Goal: Information Seeking & Learning: Learn about a topic

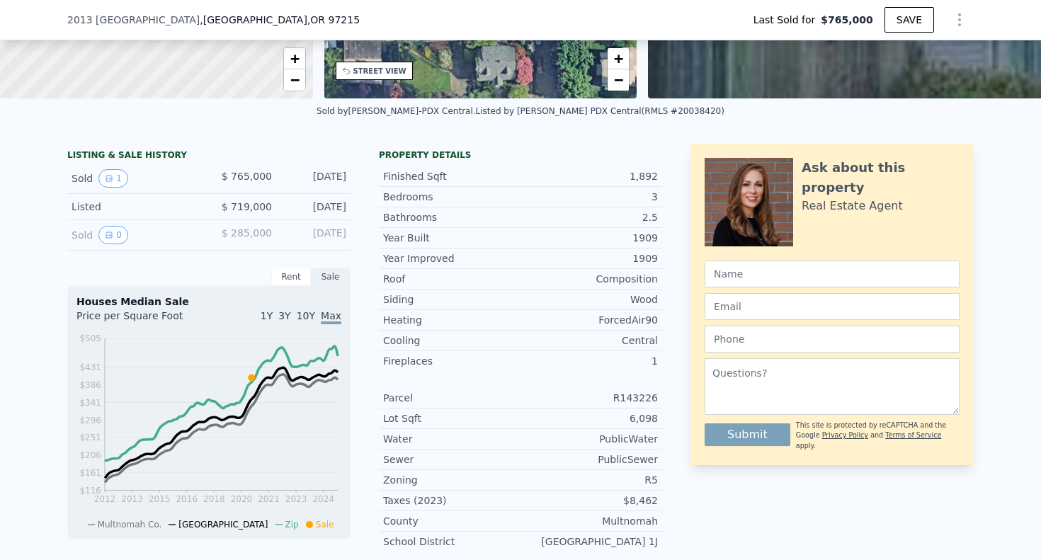
scroll to position [136, 0]
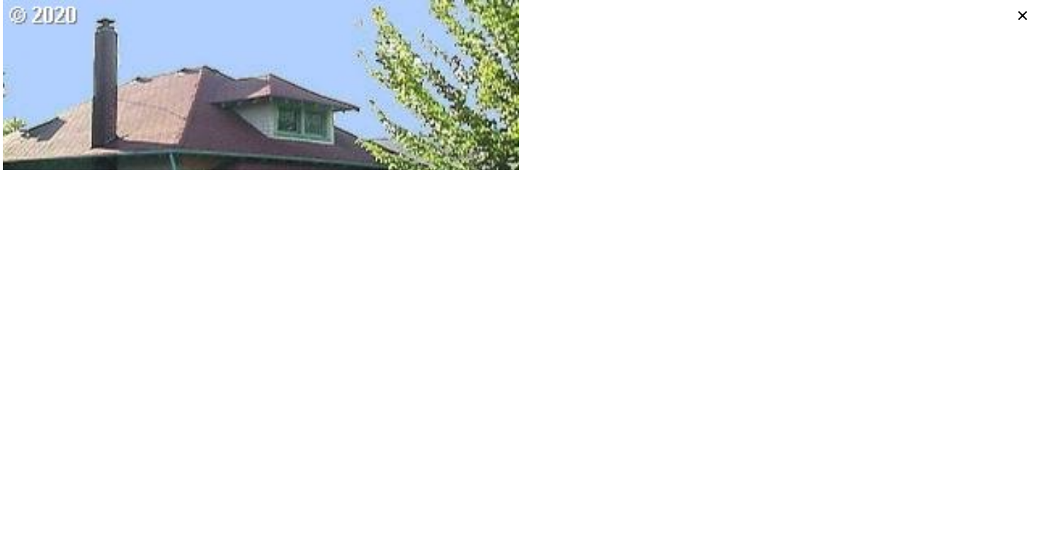
click at [1023, 14] on icon at bounding box center [1023, 16] width 20 height 20
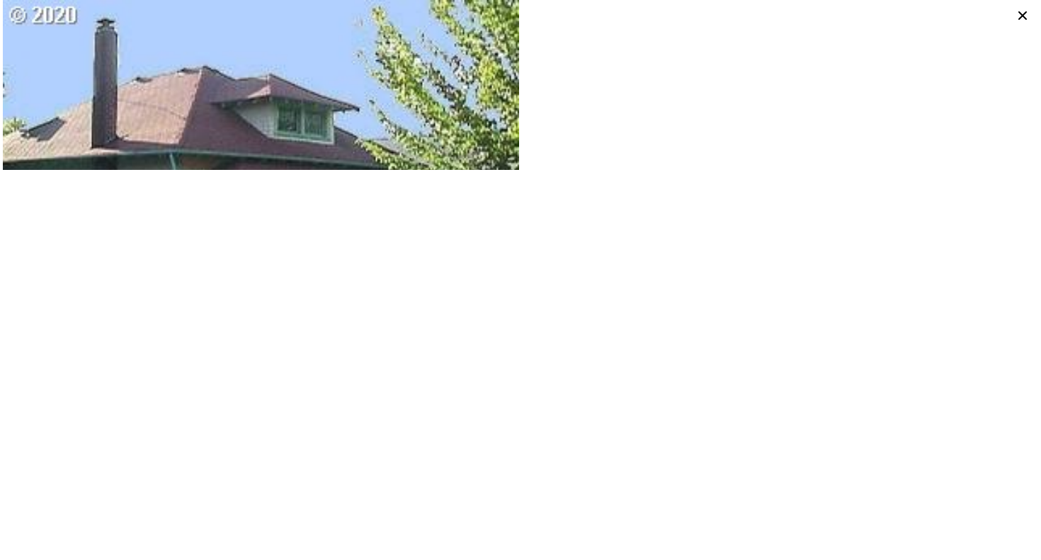
click at [1019, 16] on icon at bounding box center [1023, 16] width 20 height 20
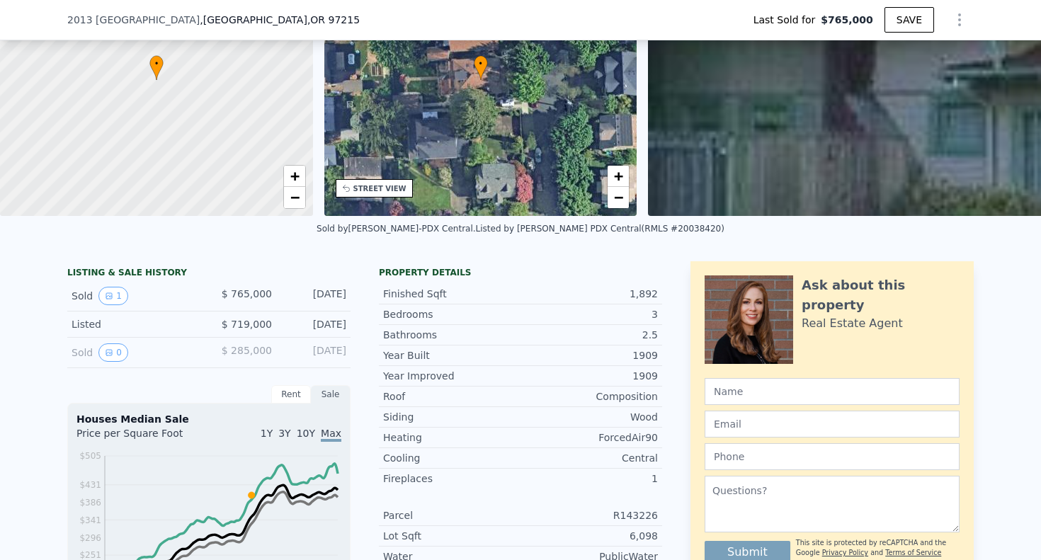
scroll to position [80, 0]
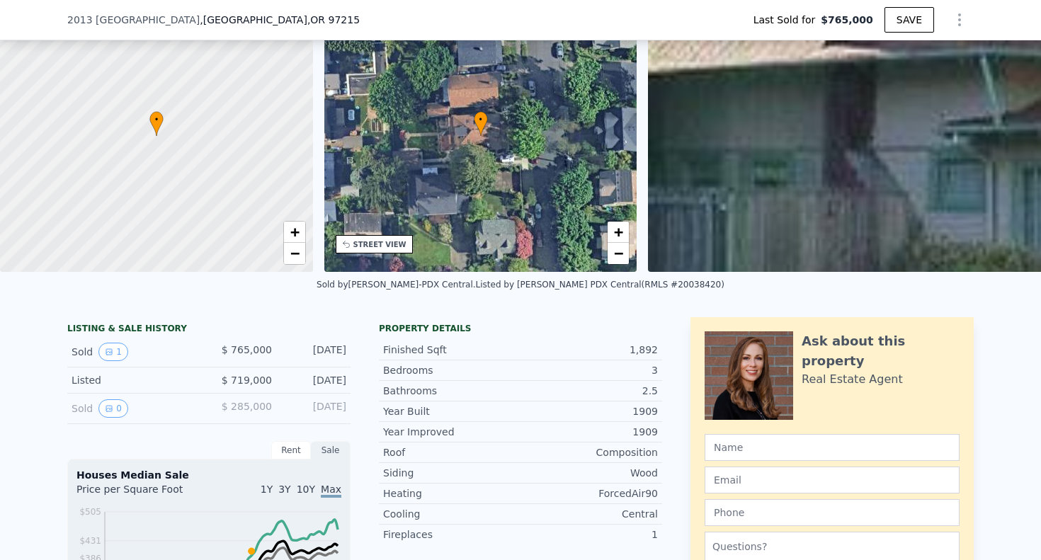
click at [528, 145] on div "• + −" at bounding box center [480, 136] width 313 height 272
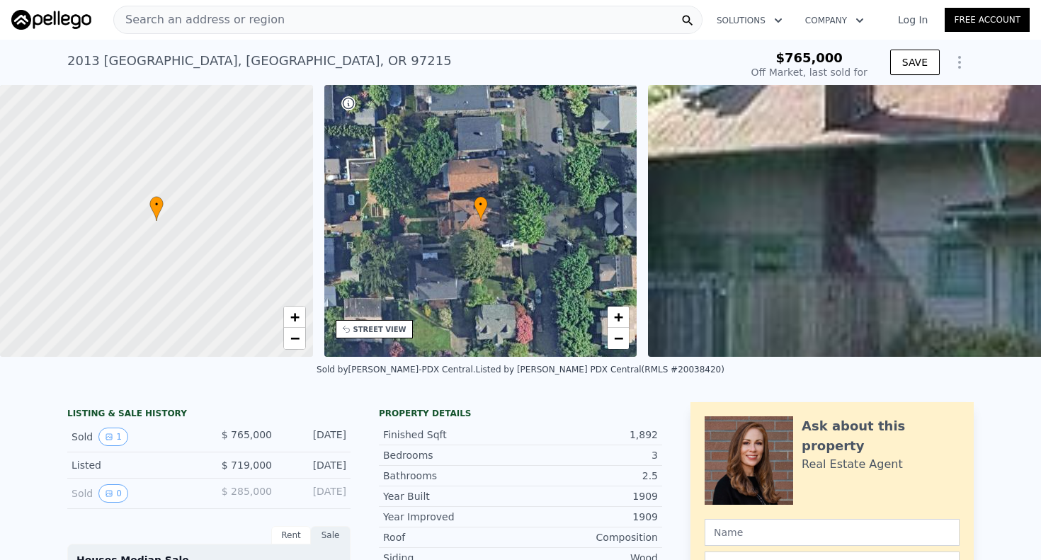
scroll to position [0, 0]
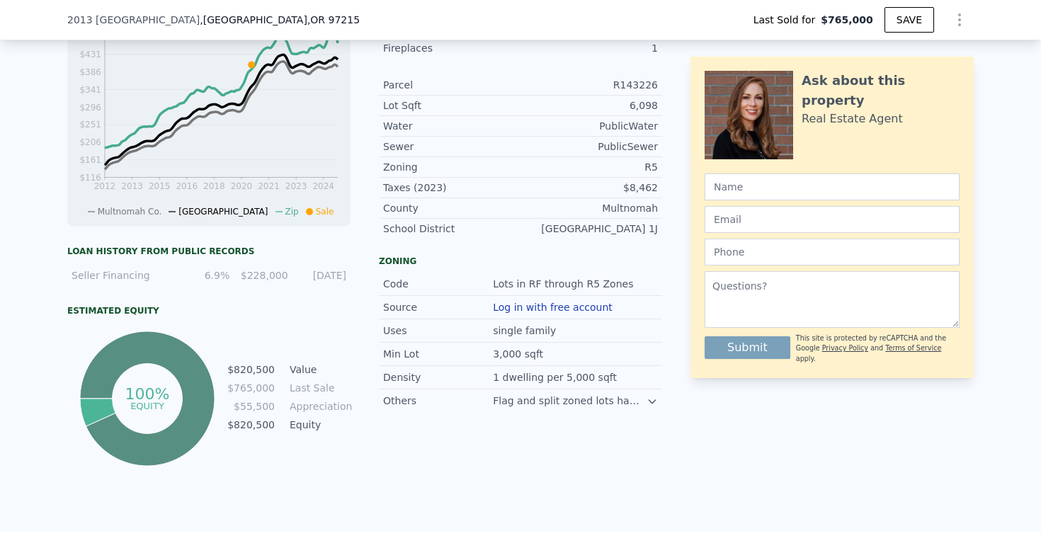
scroll to position [587, 0]
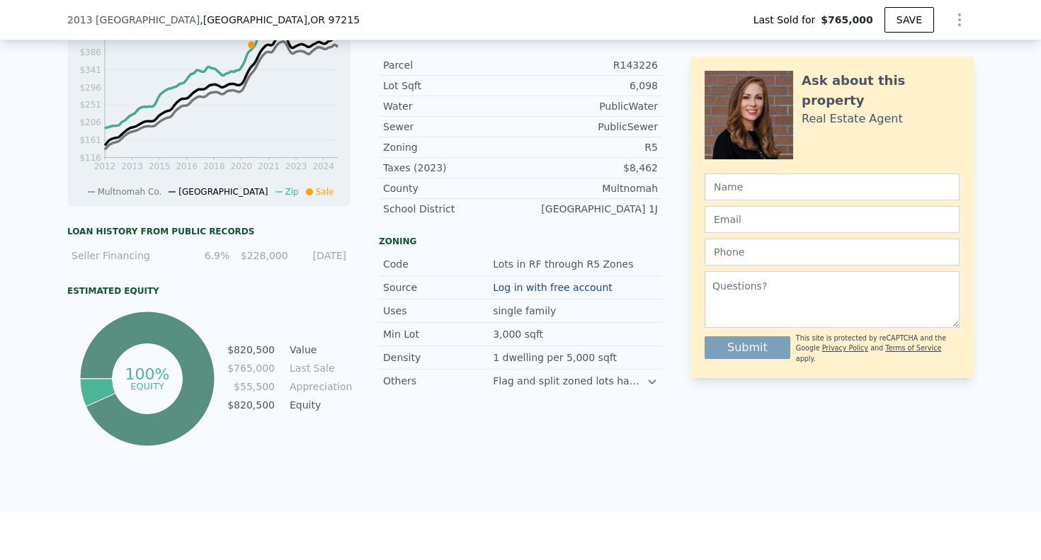
click at [653, 382] on icon at bounding box center [652, 381] width 11 height 11
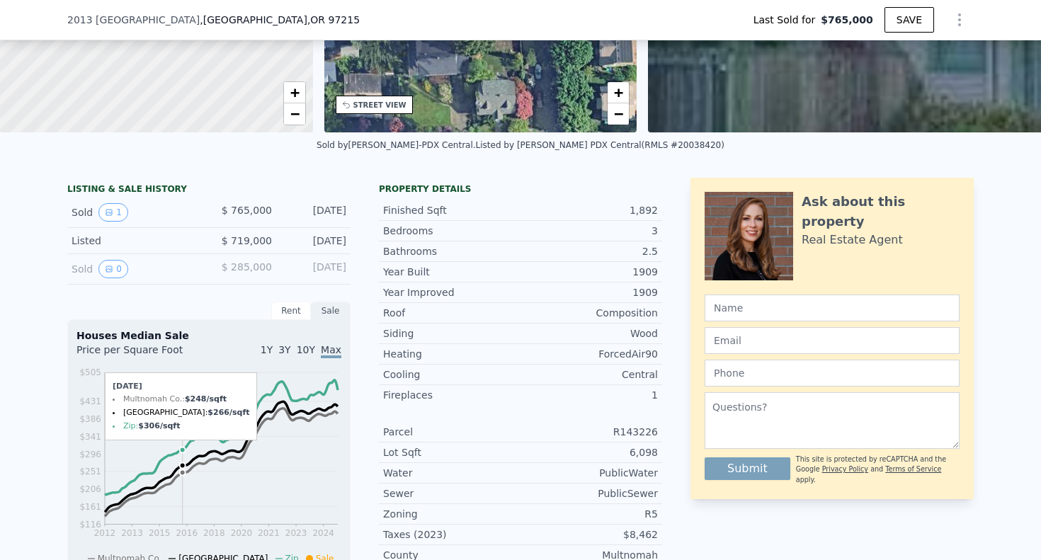
scroll to position [204, 0]
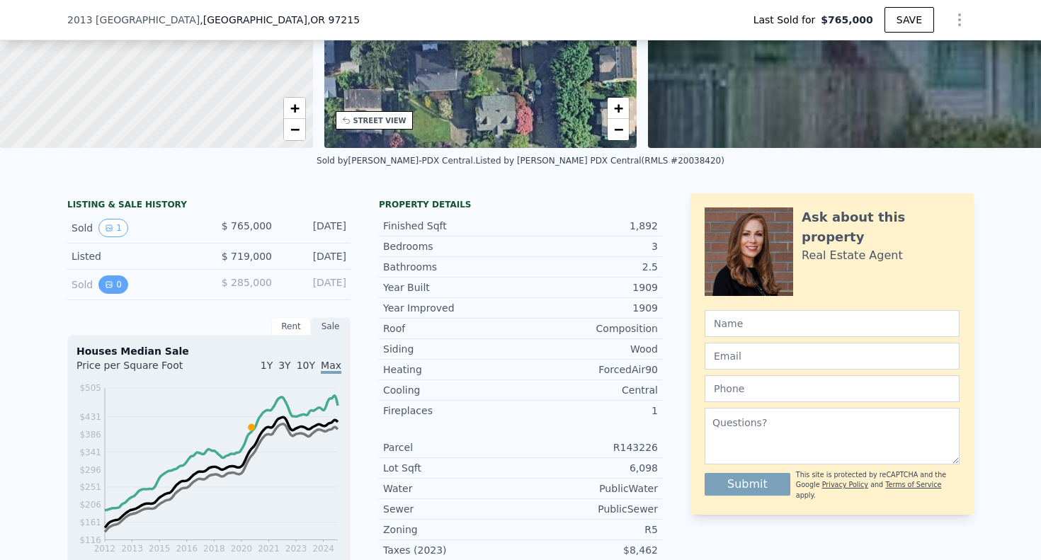
click at [117, 285] on button "0" at bounding box center [113, 285] width 30 height 18
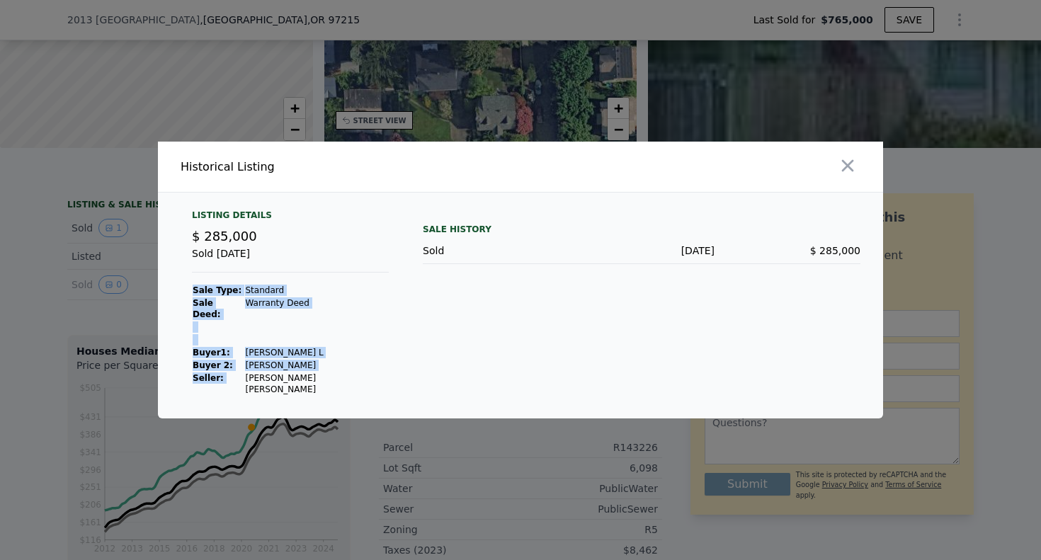
drag, startPoint x: 355, startPoint y: 375, endPoint x: 239, endPoint y: 376, distance: 115.5
click at [239, 376] on div "Listing Details $ 285,000 Sold [DATE] Sale Type: Standard Sale Deed: Warranty D…" at bounding box center [291, 303] width 220 height 186
copy tbody "Sale Type: Standard Sale Deed: Warranty Deed Buyer 1 : [PERSON_NAME] 2: [PERSON…"
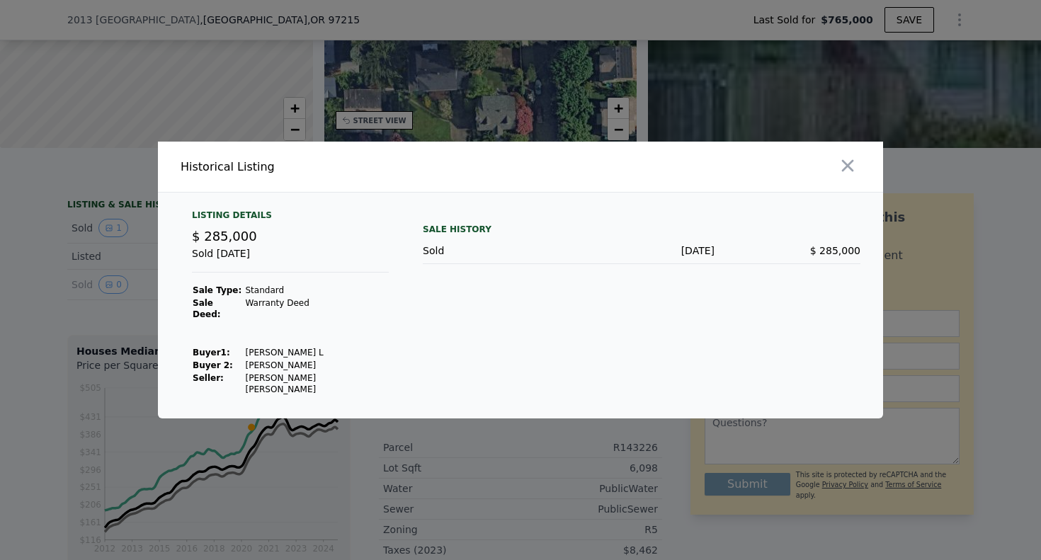
click at [315, 357] on td "[PERSON_NAME] L" at bounding box center [316, 352] width 145 height 13
drag, startPoint x: 241, startPoint y: 354, endPoint x: 295, endPoint y: 351, distance: 53.9
click at [295, 351] on td "[PERSON_NAME] L" at bounding box center [316, 352] width 145 height 13
click at [317, 355] on td "[PERSON_NAME] L" at bounding box center [316, 352] width 145 height 13
drag, startPoint x: 294, startPoint y: 354, endPoint x: 239, endPoint y: 353, distance: 54.6
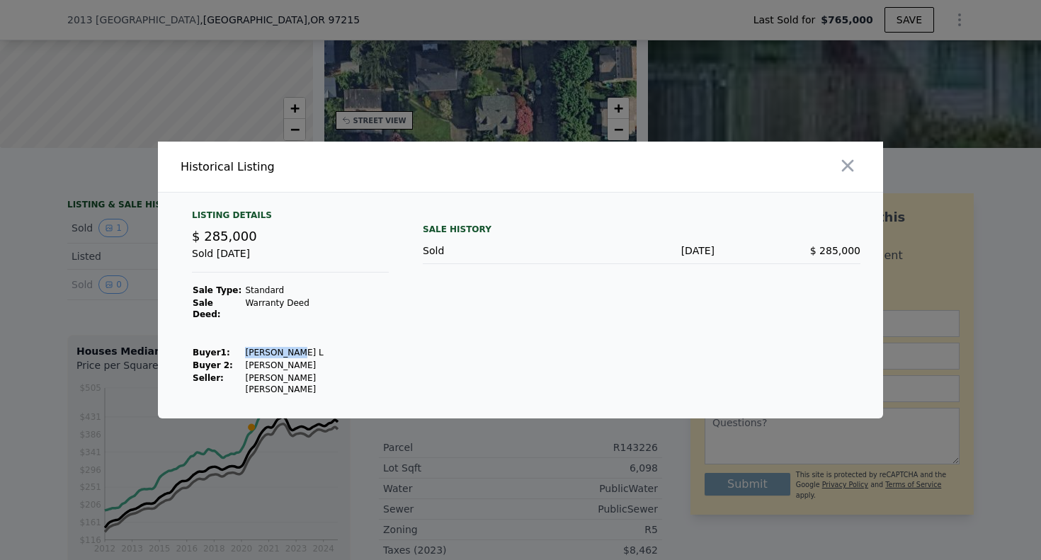
click at [244, 353] on td "[PERSON_NAME] L" at bounding box center [316, 352] width 145 height 13
copy td "[PERSON_NAME] L"
type input "$ 820,000"
type input "-$ 51,694"
drag, startPoint x: 307, startPoint y: 364, endPoint x: 241, endPoint y: 364, distance: 65.9
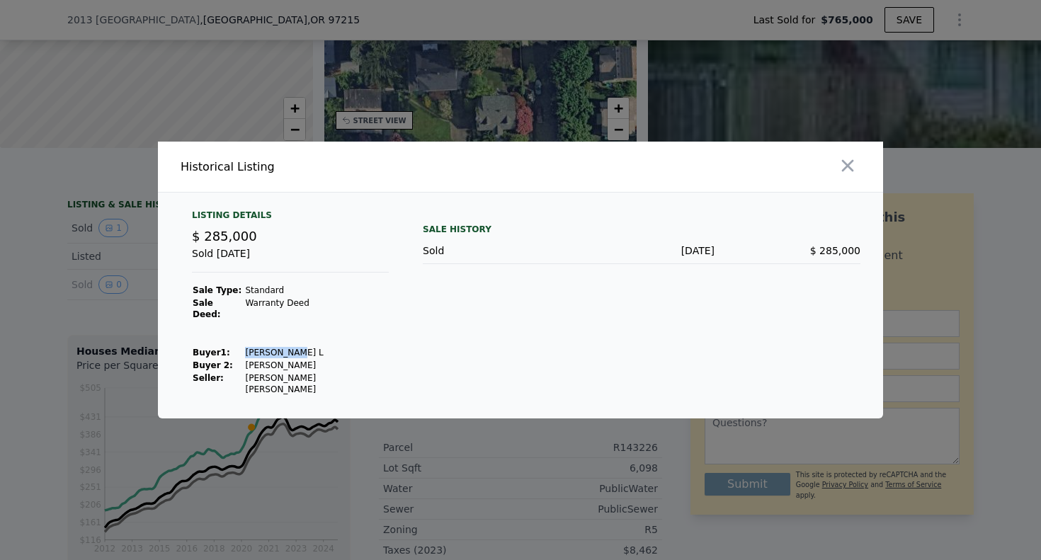
click at [244, 364] on td "[PERSON_NAME]" at bounding box center [316, 365] width 145 height 13
copy td "[PERSON_NAME]"
click at [850, 172] on icon "button" at bounding box center [848, 166] width 12 height 12
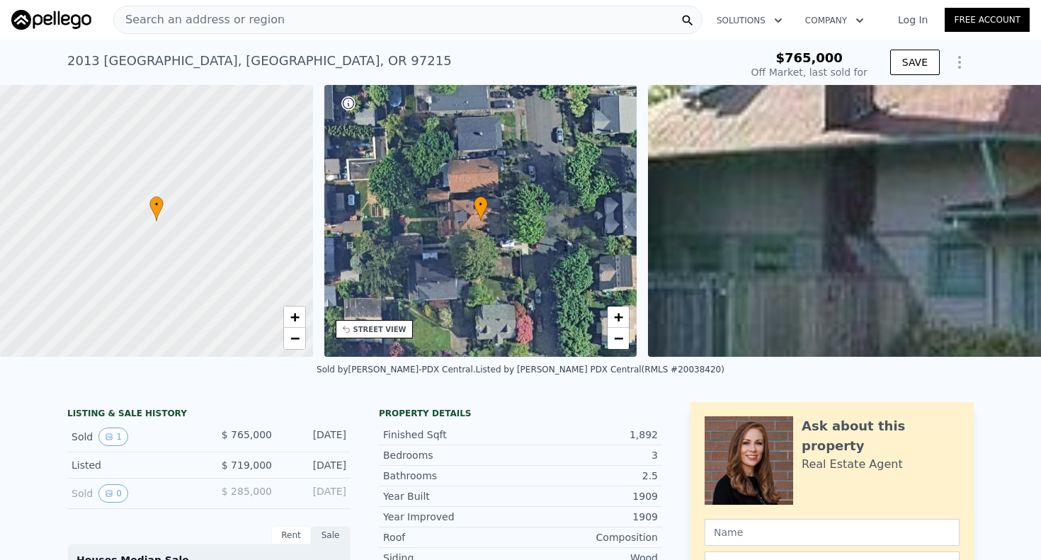
scroll to position [0, 0]
click at [324, 18] on div "Search an address or region" at bounding box center [407, 20] width 589 height 28
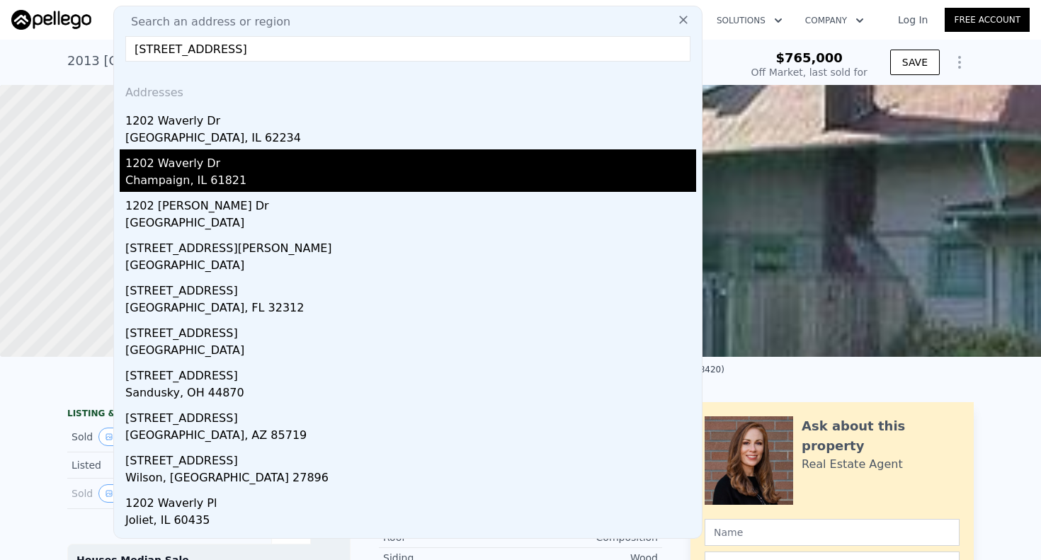
type input "[STREET_ADDRESS]"
click at [177, 183] on div "Champaign, IL 61821" at bounding box center [410, 182] width 571 height 20
